Goal: Information Seeking & Learning: Learn about a topic

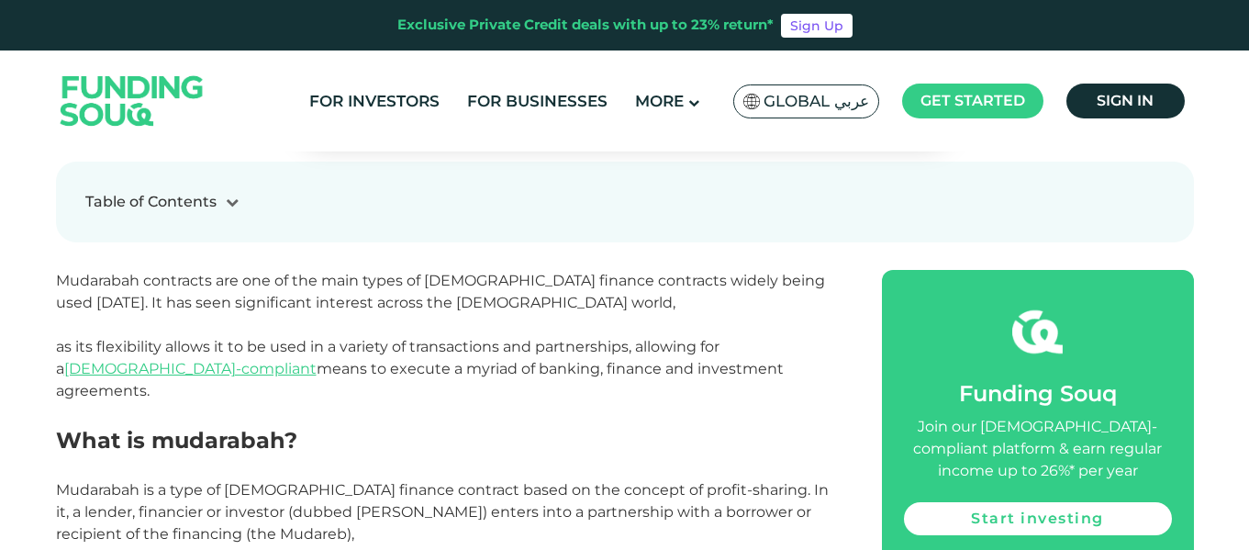
scroll to position [642, 0]
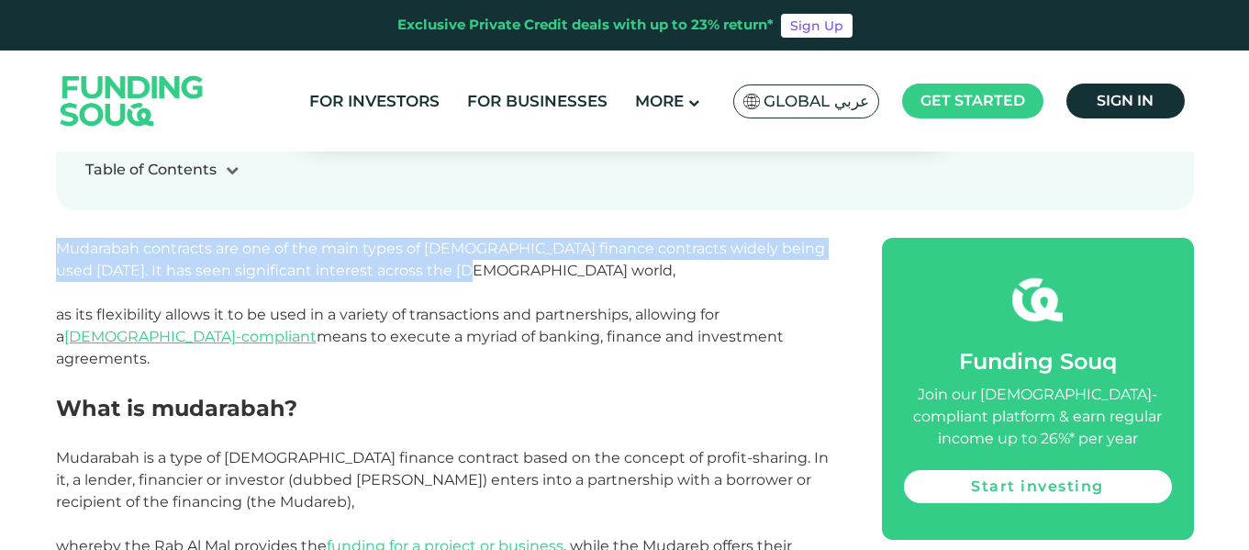
drag, startPoint x: 57, startPoint y: 247, endPoint x: 409, endPoint y: 270, distance: 353.2
click at [415, 271] on p "Mudarabah contracts are one of the main types of [DEMOGRAPHIC_DATA] finance con…" at bounding box center [448, 304] width 785 height 132
copy span "Mudarabah contracts are one of the main types of [DEMOGRAPHIC_DATA] finance con…"
drag, startPoint x: 56, startPoint y: 314, endPoint x: 716, endPoint y: 333, distance: 660.1
click at [716, 333] on p "Mudarabah contracts are one of the main types of [DEMOGRAPHIC_DATA] finance con…" at bounding box center [448, 304] width 785 height 132
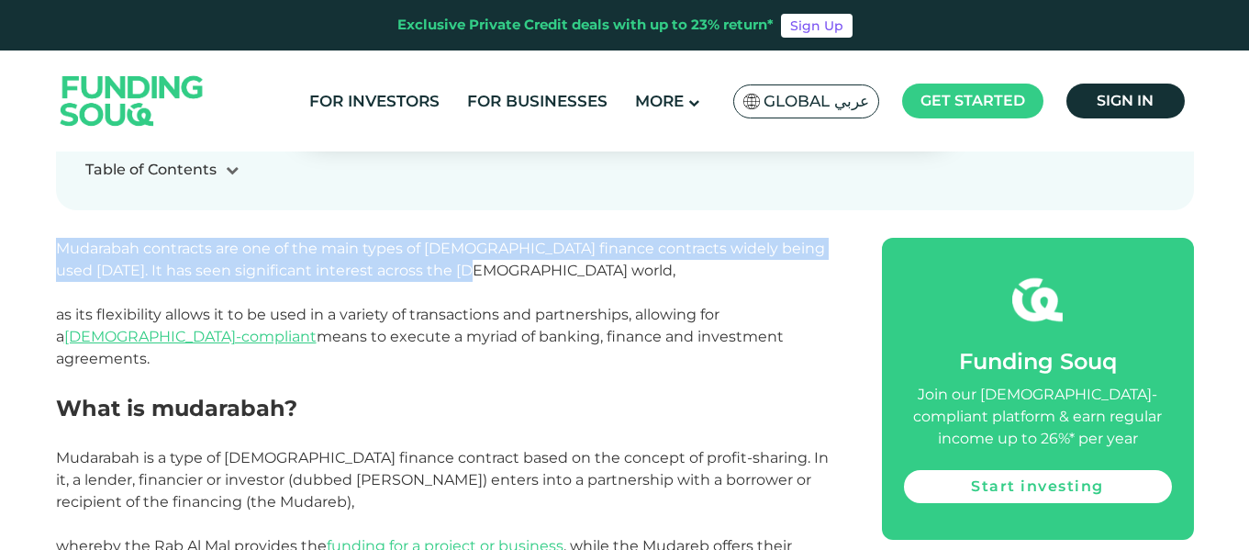
copy span "as its flexibility allows it to be used in a variety of transactions and partne…"
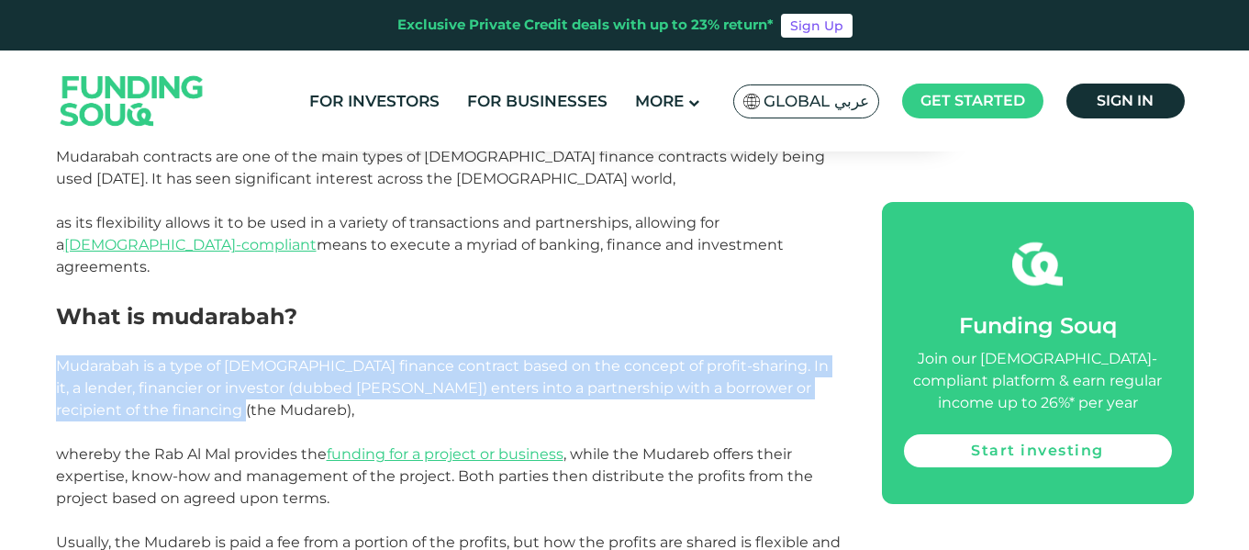
drag, startPoint x: 59, startPoint y: 341, endPoint x: 207, endPoint y: 376, distance: 152.7
click at [250, 393] on p "Mudarabah is a type of [DEMOGRAPHIC_DATA] finance contract based on the concept…" at bounding box center [448, 388] width 785 height 66
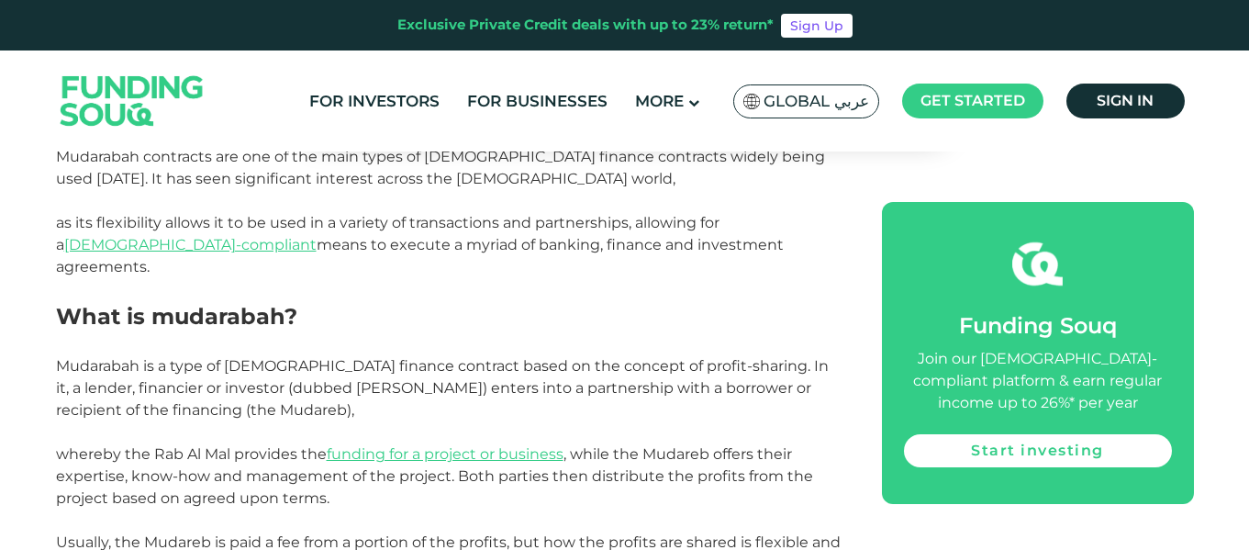
drag, startPoint x: 195, startPoint y: 373, endPoint x: 262, endPoint y: 414, distance: 79.5
click at [262, 421] on p at bounding box center [448, 432] width 785 height 22
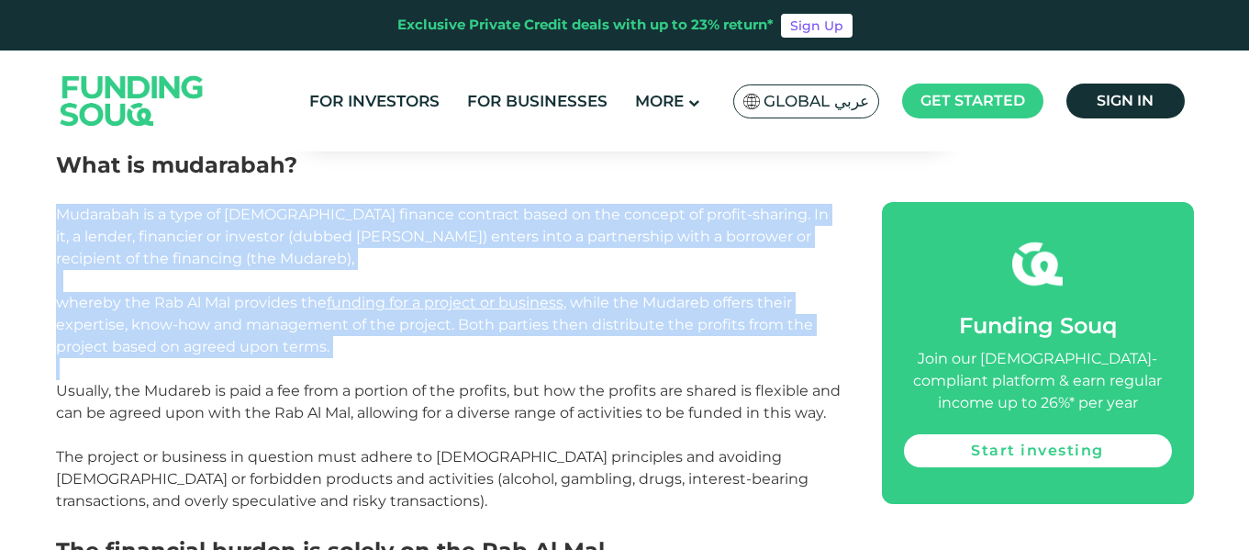
scroll to position [918, 0]
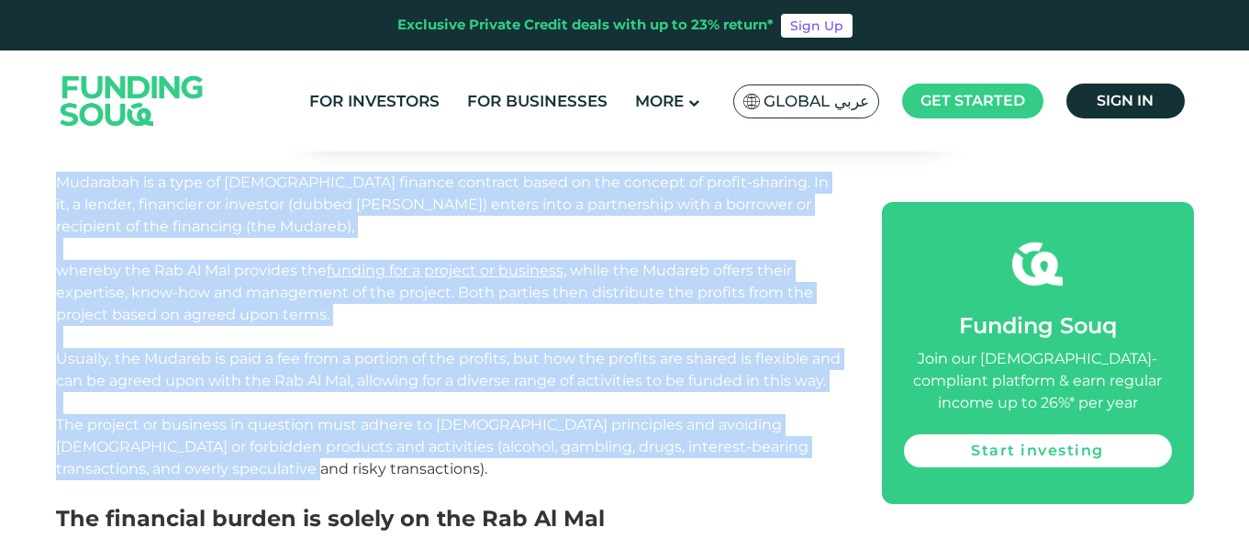
drag, startPoint x: 57, startPoint y: 250, endPoint x: 195, endPoint y: 466, distance: 256.6
copy div "Mudarabah is a type of [DEMOGRAPHIC_DATA] finance contract based on the concept…"
click at [480, 326] on p at bounding box center [448, 337] width 785 height 22
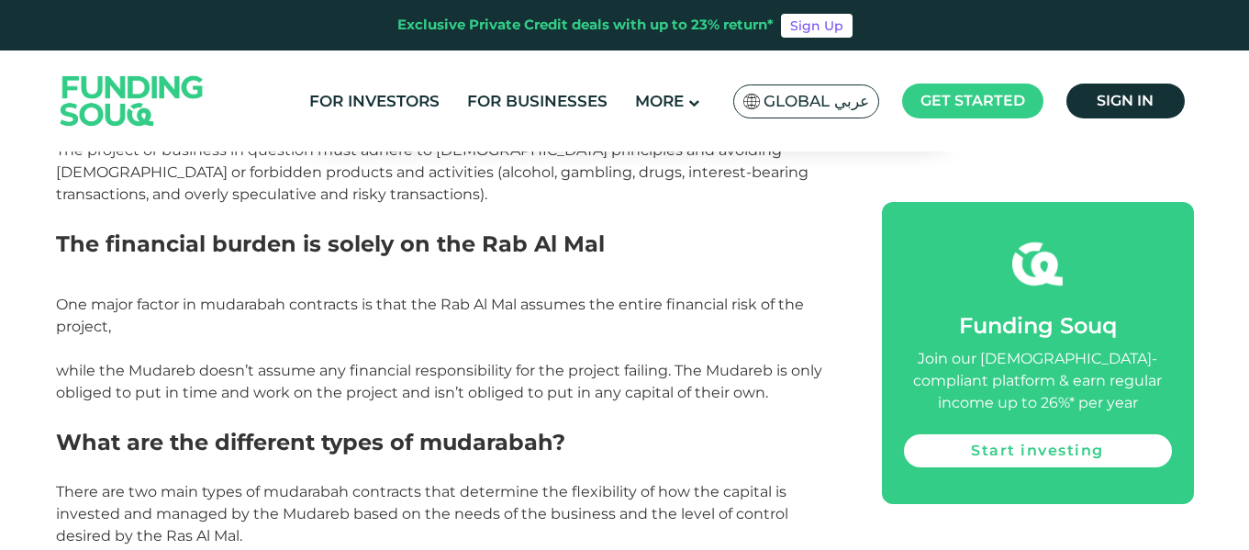
scroll to position [1193, 0]
drag, startPoint x: 61, startPoint y: 299, endPoint x: 769, endPoint y: 401, distance: 715.8
copy div "One major factor in mudarabah contracts is that the Rab Al Mal assumes the enti…"
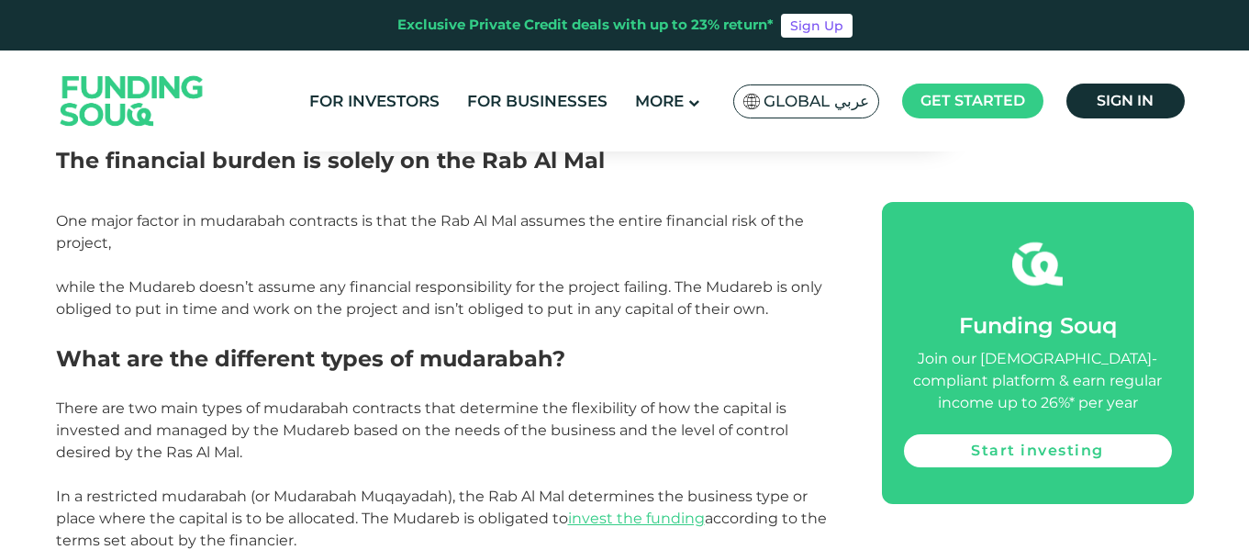
scroll to position [1377, 0]
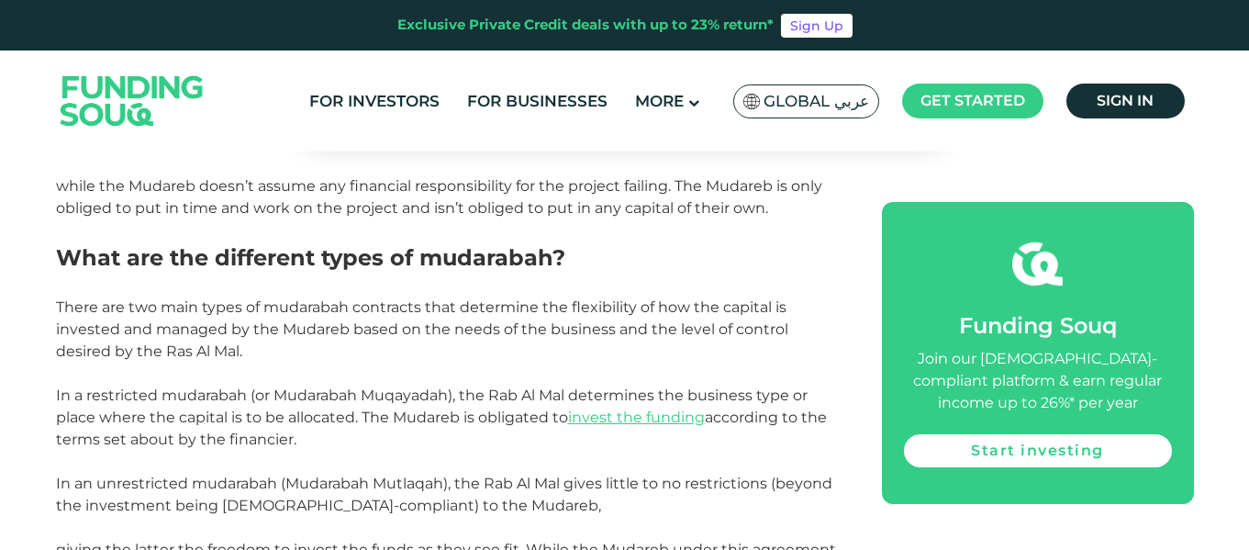
click at [666, 254] on h2 "What are the different types of mudarabah?" at bounding box center [448, 257] width 785 height 33
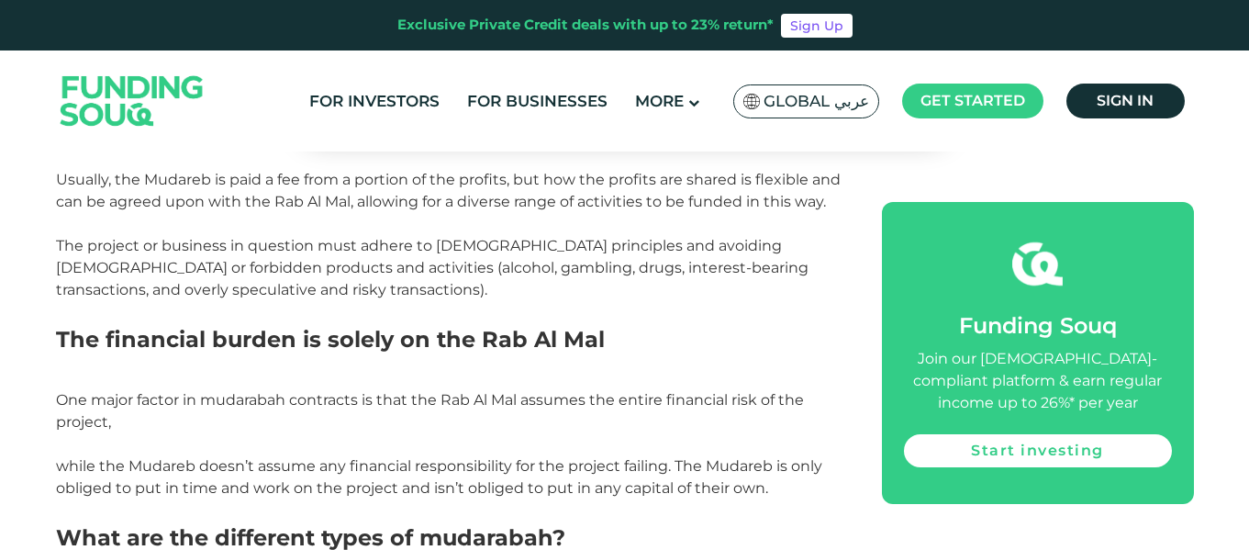
scroll to position [1101, 0]
